Goal: Check status: Check status

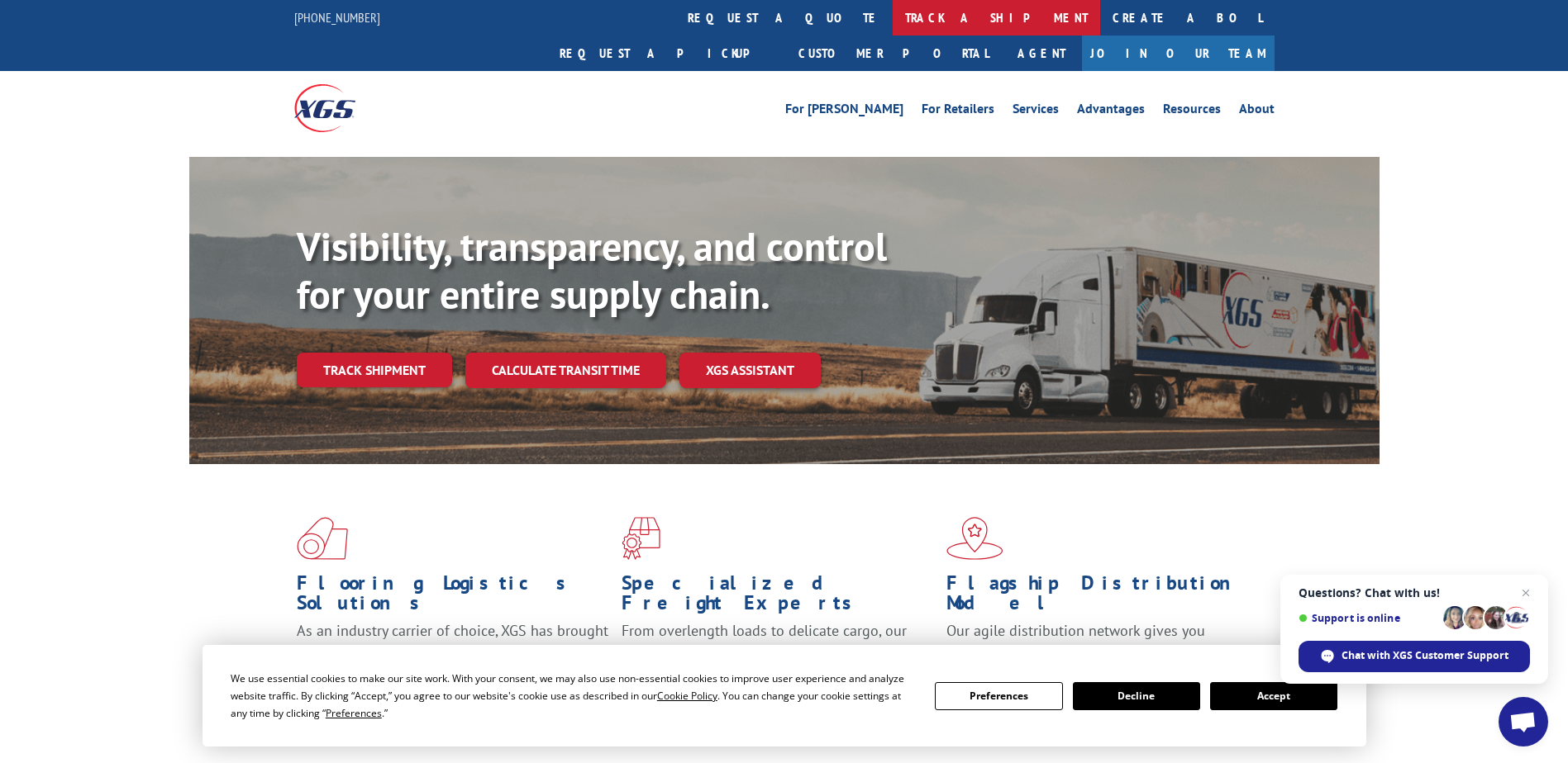
click at [892, 30] on link "track a shipment" at bounding box center [995, 17] width 207 height 36
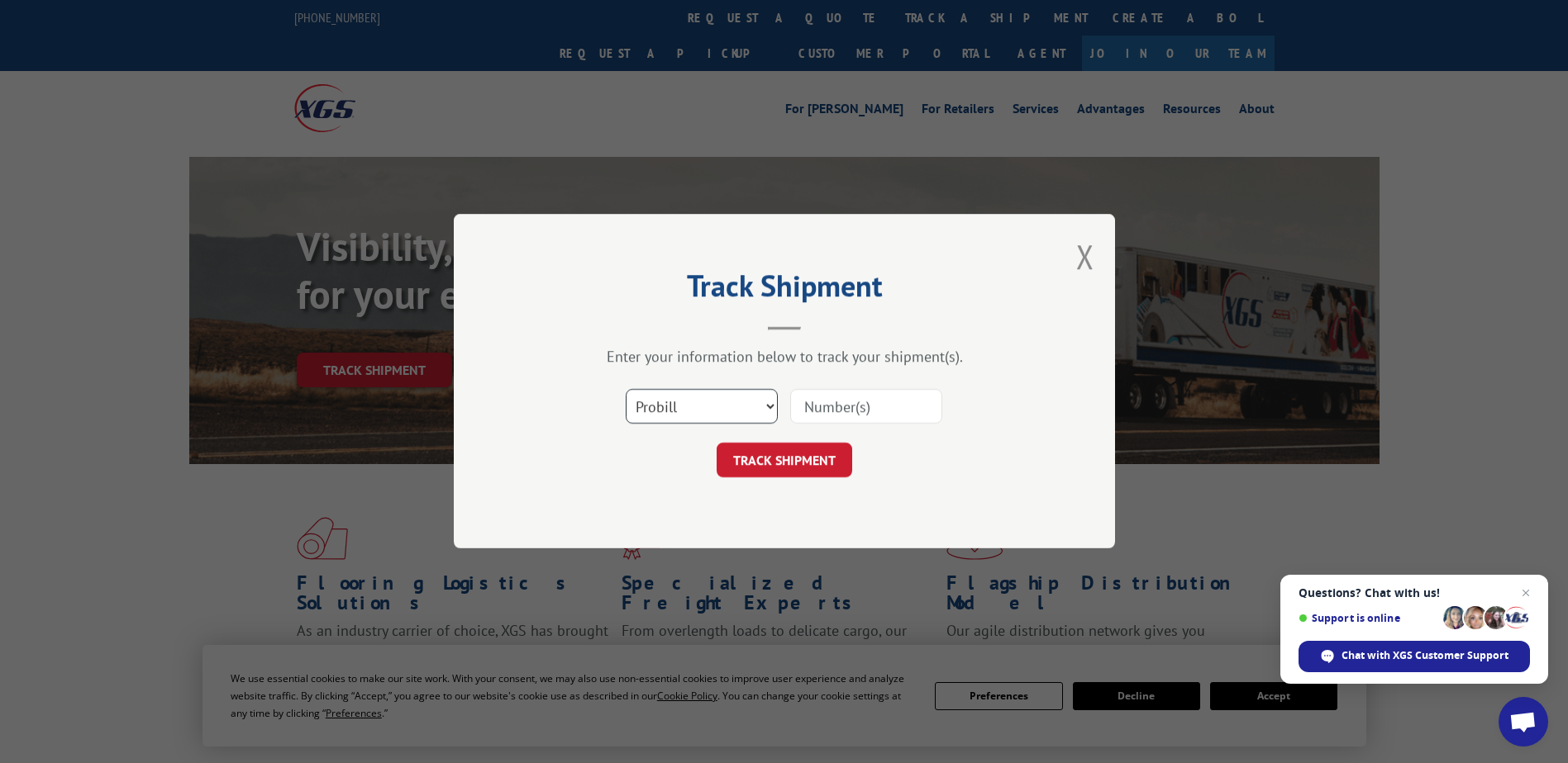
click at [741, 409] on select "Select category... Probill BOL PO" at bounding box center [701, 408] width 152 height 35
select select "bol"
click at [625, 390] on select "Select category... Probill BOL PO" at bounding box center [701, 408] width 152 height 35
click at [892, 406] on input at bounding box center [865, 408] width 152 height 35
type input "2718788"
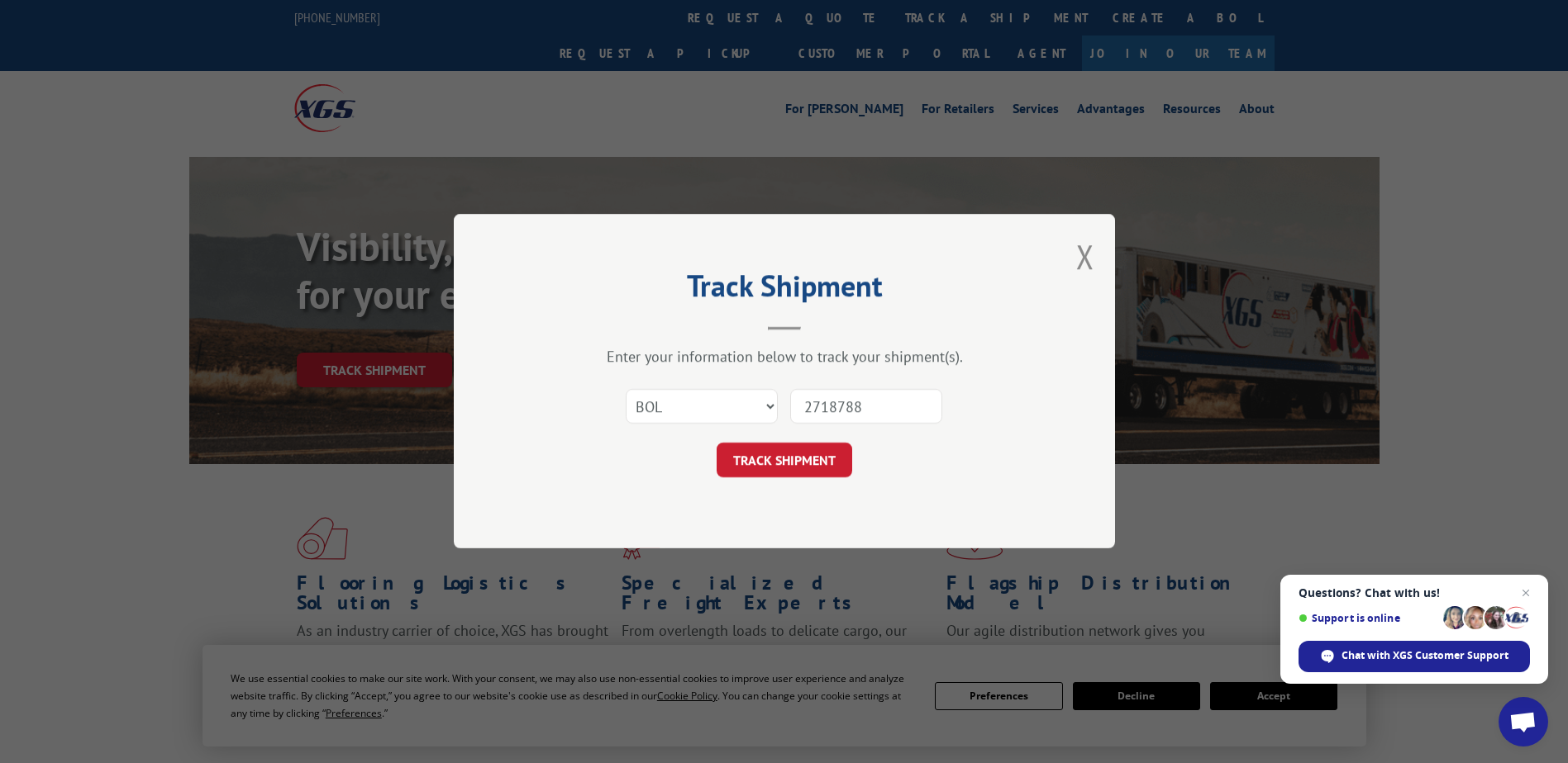
drag, startPoint x: 819, startPoint y: 467, endPoint x: 805, endPoint y: 457, distance: 17.2
click at [814, 464] on button "TRACK SHIPMENT" at bounding box center [784, 461] width 135 height 35
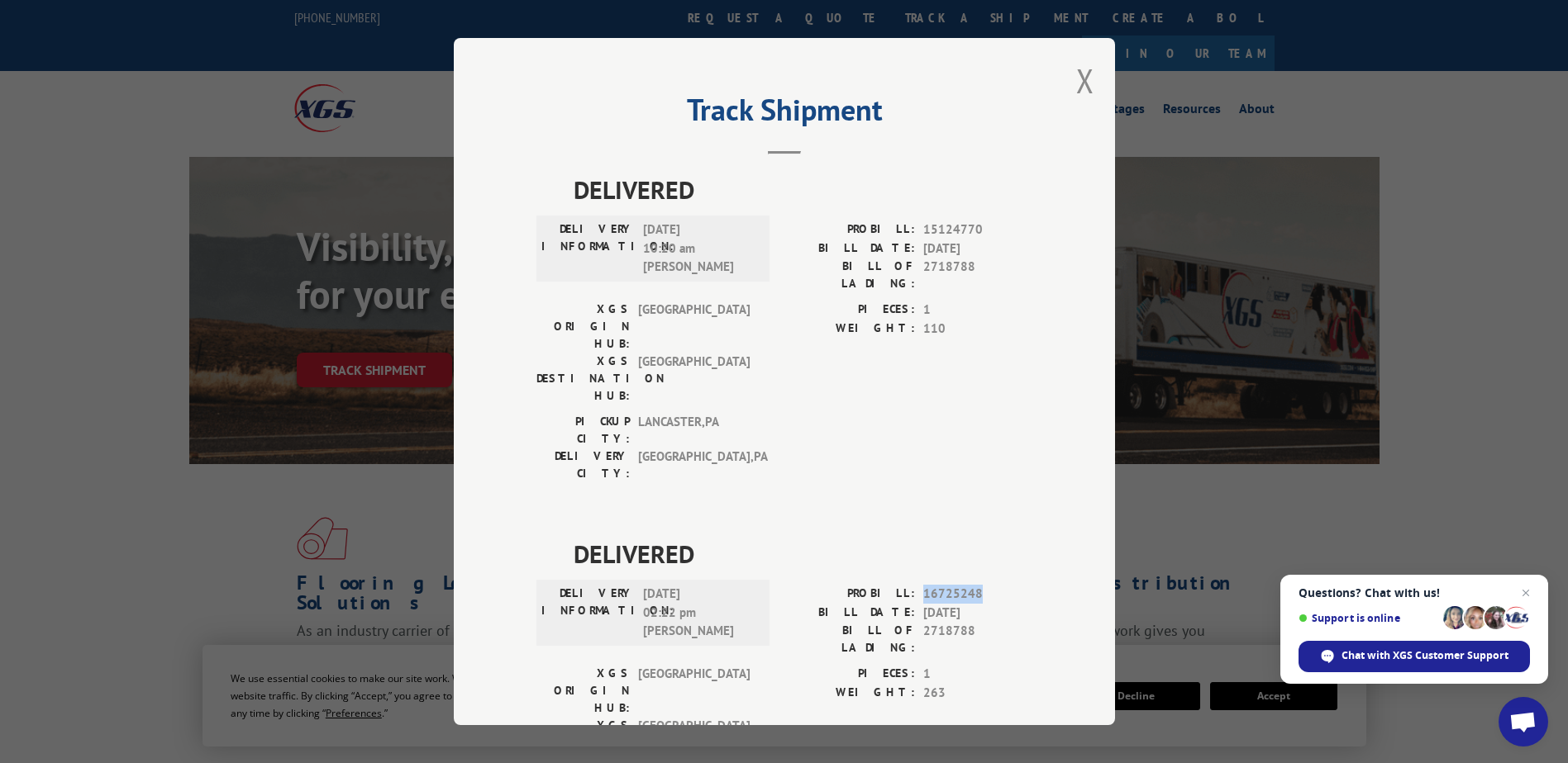
drag, startPoint x: 915, startPoint y: 496, endPoint x: 976, endPoint y: 499, distance: 61.1
click at [976, 585] on div "PROBILL: 16725248" at bounding box center [908, 595] width 248 height 19
copy span "16725248"
click at [1085, 95] on button "Close modal" at bounding box center [1086, 81] width 18 height 44
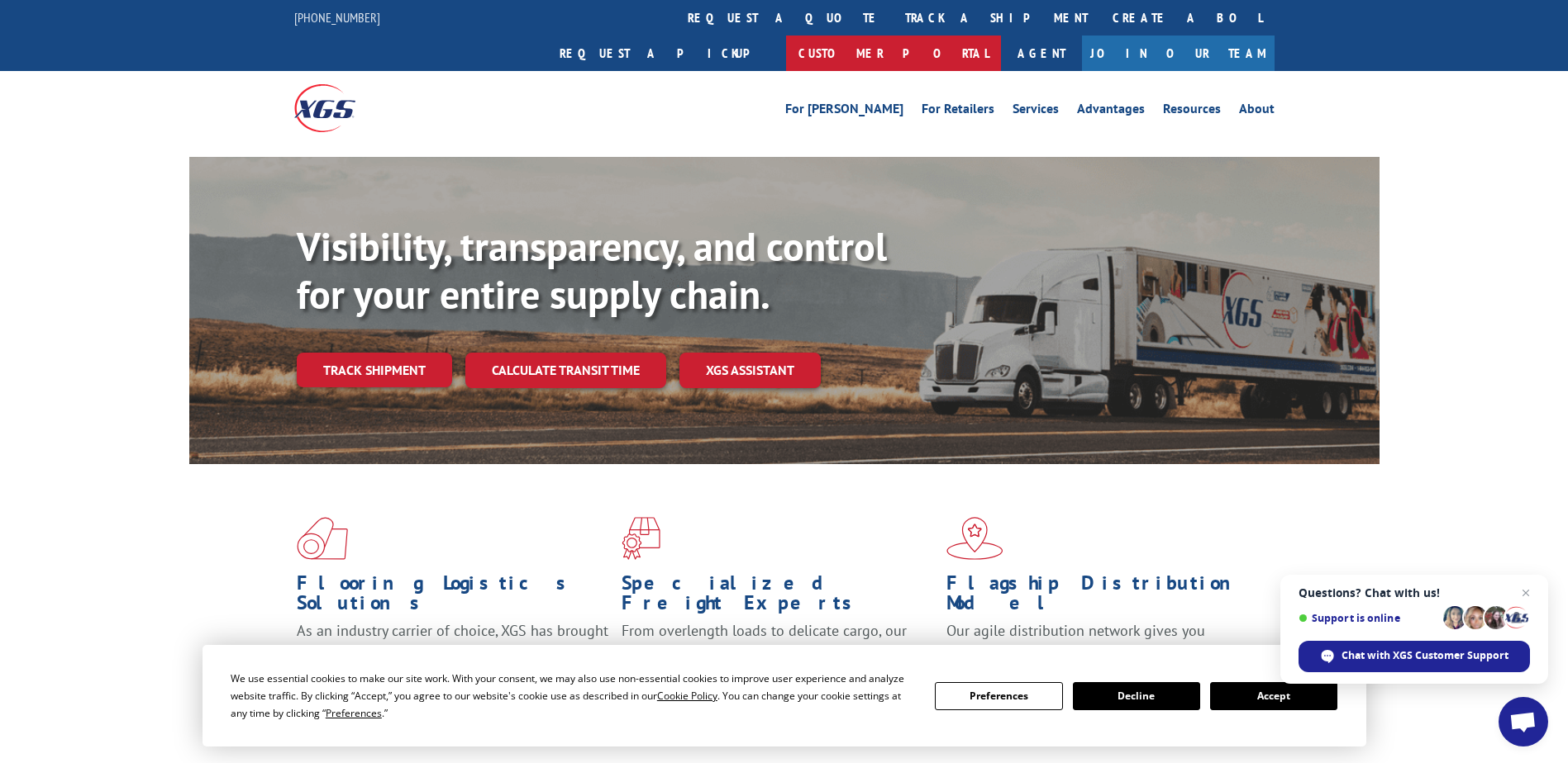
click at [1001, 36] on link "Customer Portal" at bounding box center [893, 53] width 215 height 36
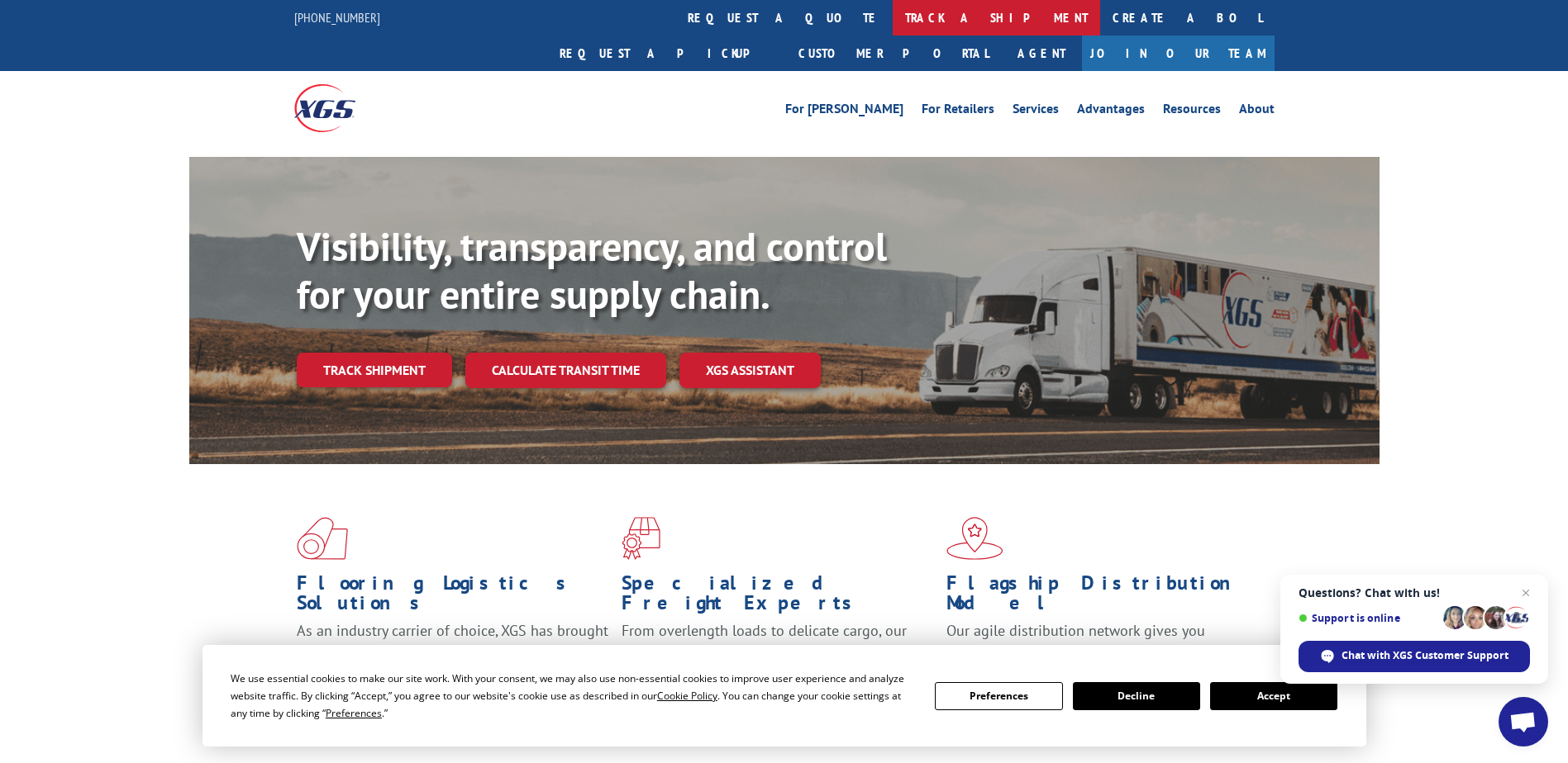
click at [892, 10] on link "track a shipment" at bounding box center [995, 17] width 207 height 36
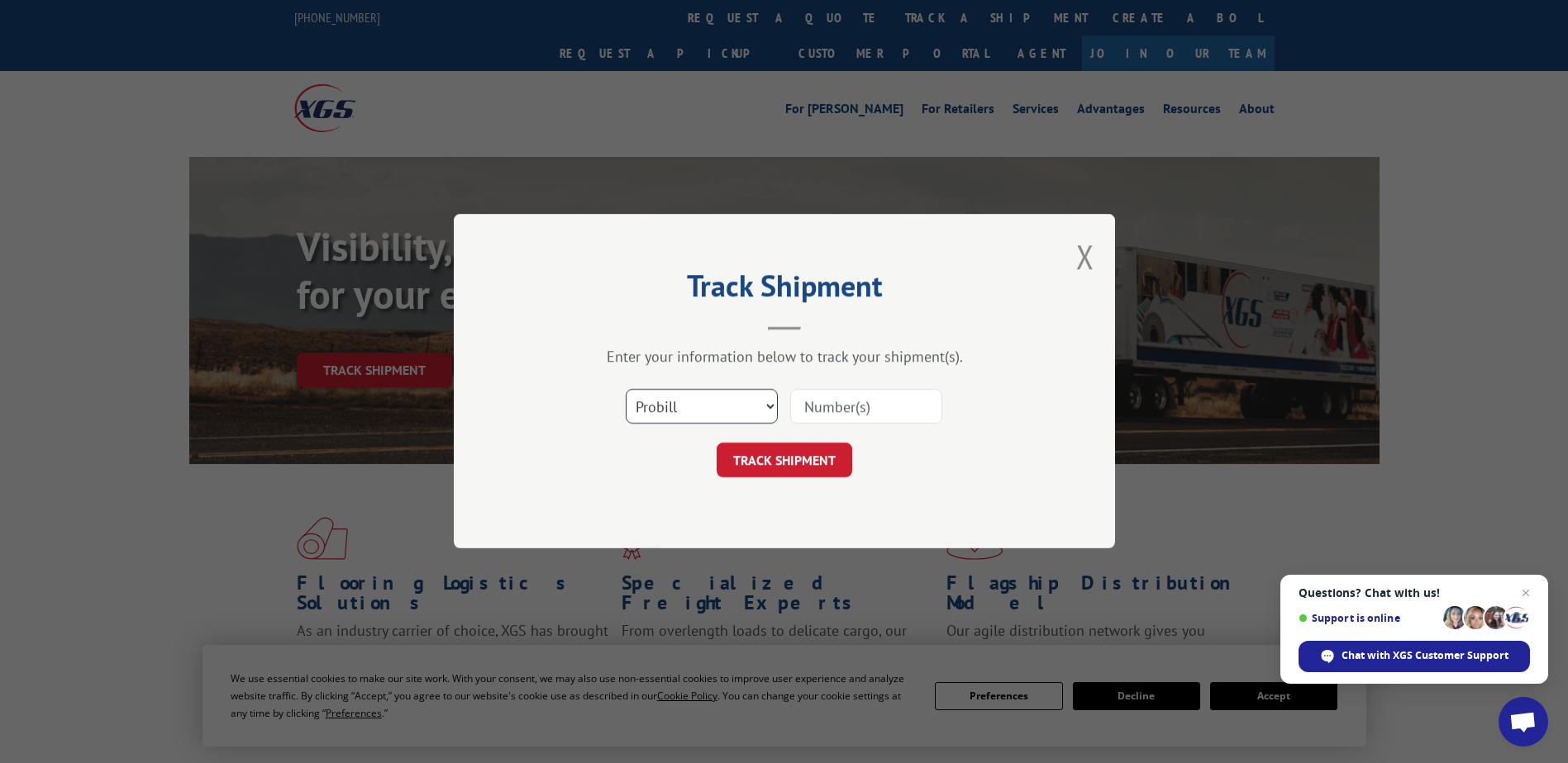
click at [712, 410] on select "Select category... Probill BOL PO" at bounding box center [701, 408] width 152 height 35
select select "bol"
click at [625, 390] on select "Select category... Probill BOL PO" at bounding box center [701, 408] width 152 height 35
click at [840, 409] on input at bounding box center [865, 408] width 152 height 35
type input "3703593"
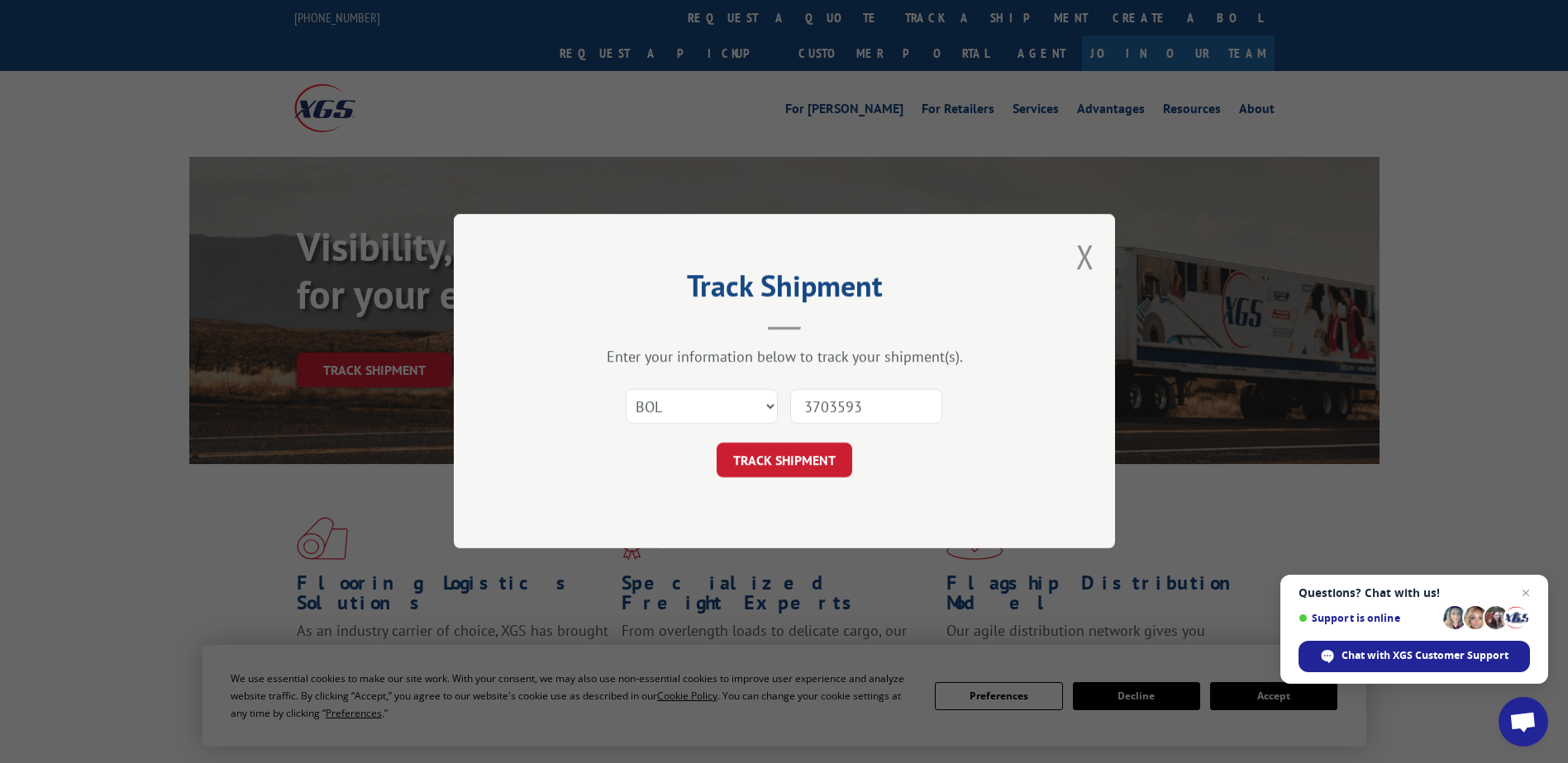
click at [799, 479] on div "Track Shipment Enter your information below to track your shipment(s). Select c…" at bounding box center [784, 381] width 661 height 335
click at [803, 469] on button "TRACK SHIPMENT" at bounding box center [784, 461] width 135 height 35
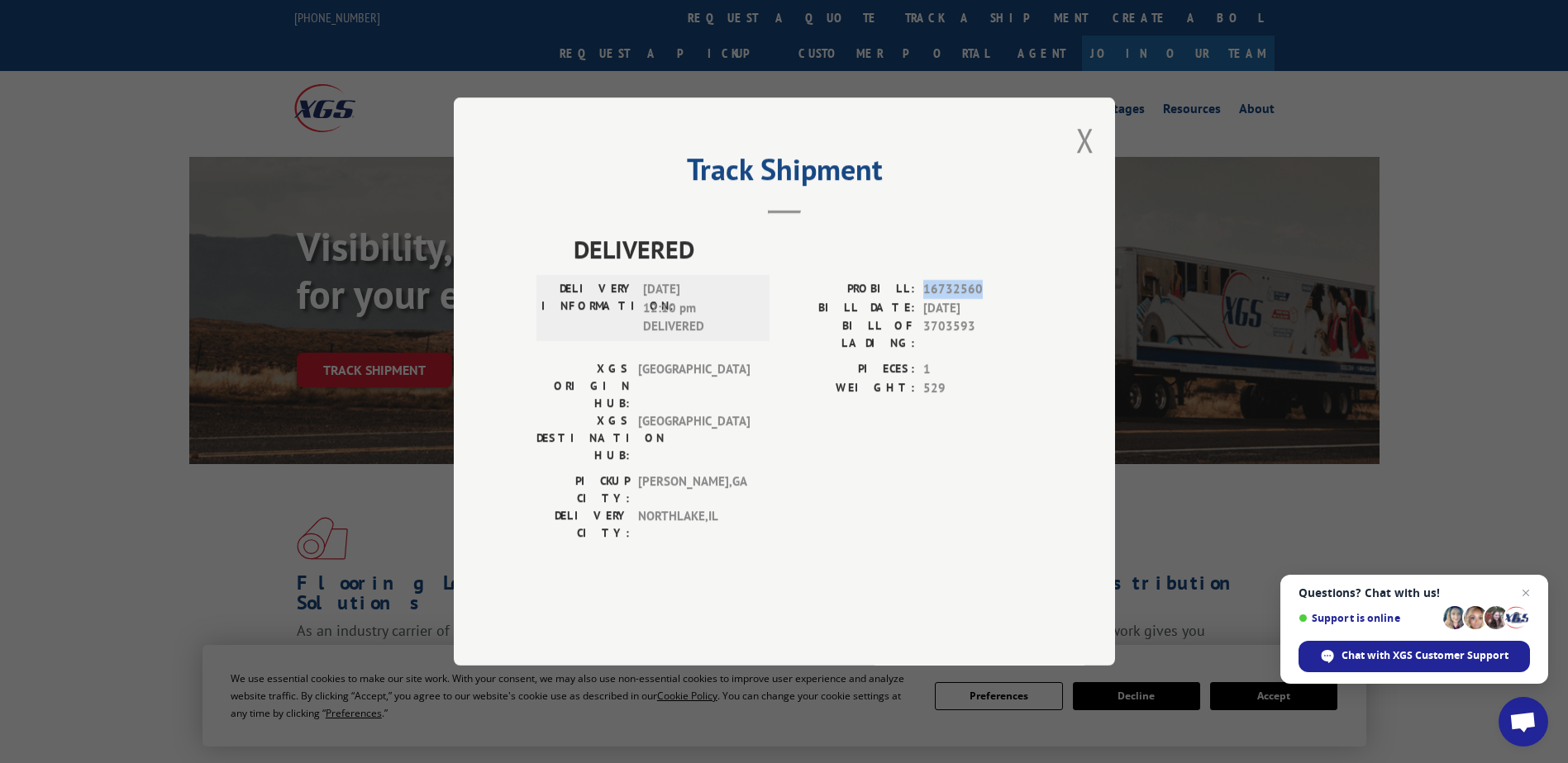
drag, startPoint x: 920, startPoint y: 335, endPoint x: 988, endPoint y: 334, distance: 68.0
click at [988, 299] on div "PROBILL: 16732560" at bounding box center [908, 289] width 248 height 19
drag, startPoint x: 988, startPoint y: 334, endPoint x: 972, endPoint y: 331, distance: 16.3
copy span "16732560"
click at [1077, 162] on button "Close modal" at bounding box center [1086, 140] width 18 height 44
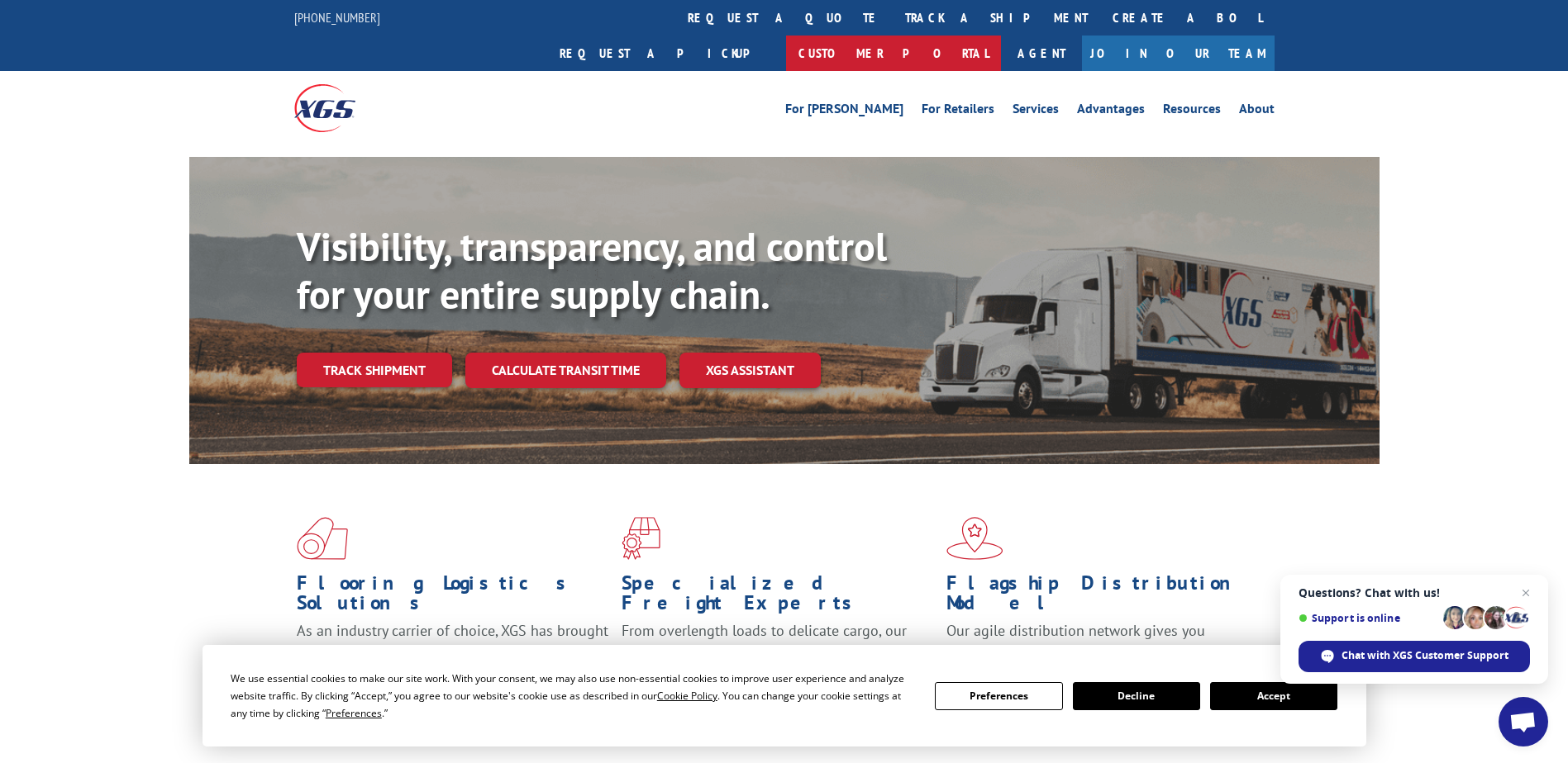
click at [1001, 36] on link "Customer Portal" at bounding box center [893, 53] width 215 height 36
